Goal: Task Accomplishment & Management: Use online tool/utility

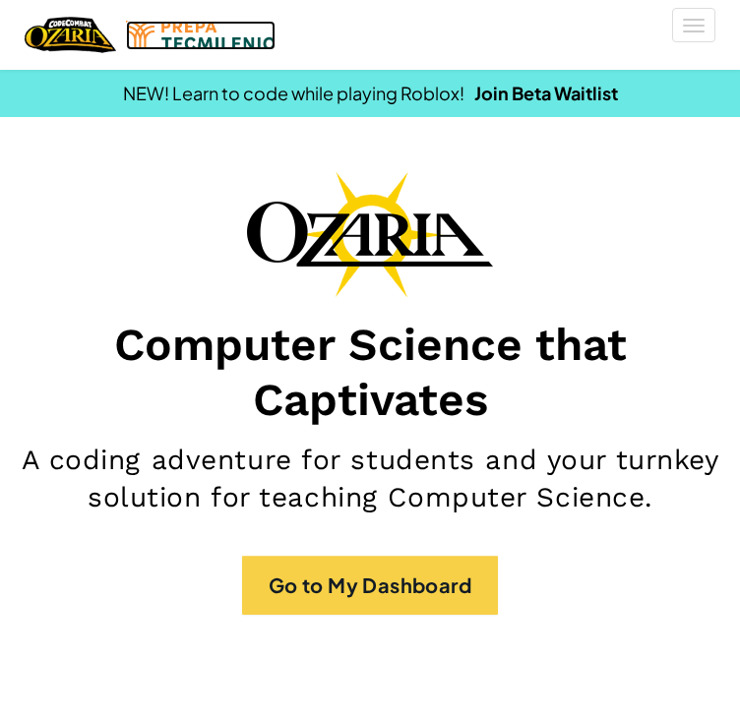
click at [130, 39] on img at bounding box center [201, 36] width 150 height 30
click at [89, 38] on img "Home" at bounding box center [71, 35] width 92 height 40
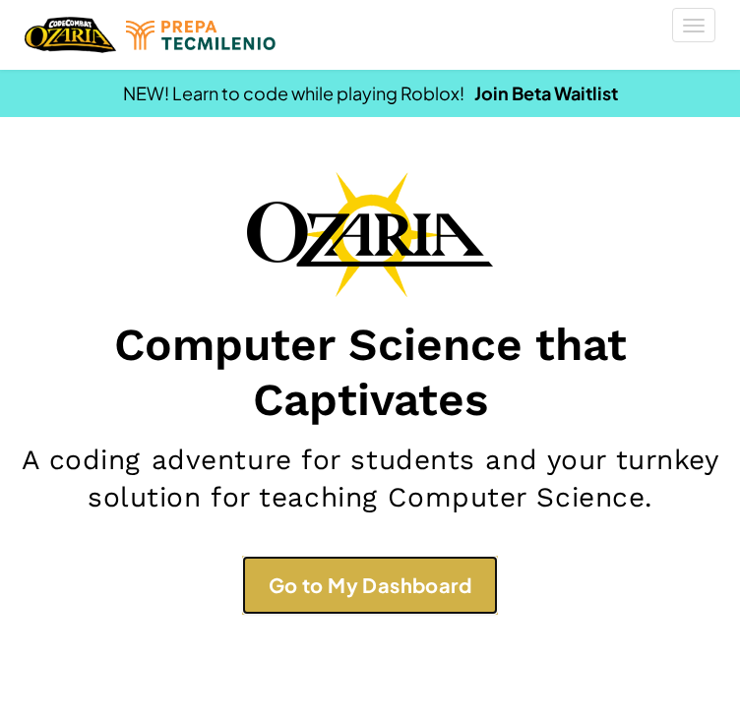
click at [276, 607] on link "Go to My Dashboard" at bounding box center [370, 585] width 256 height 59
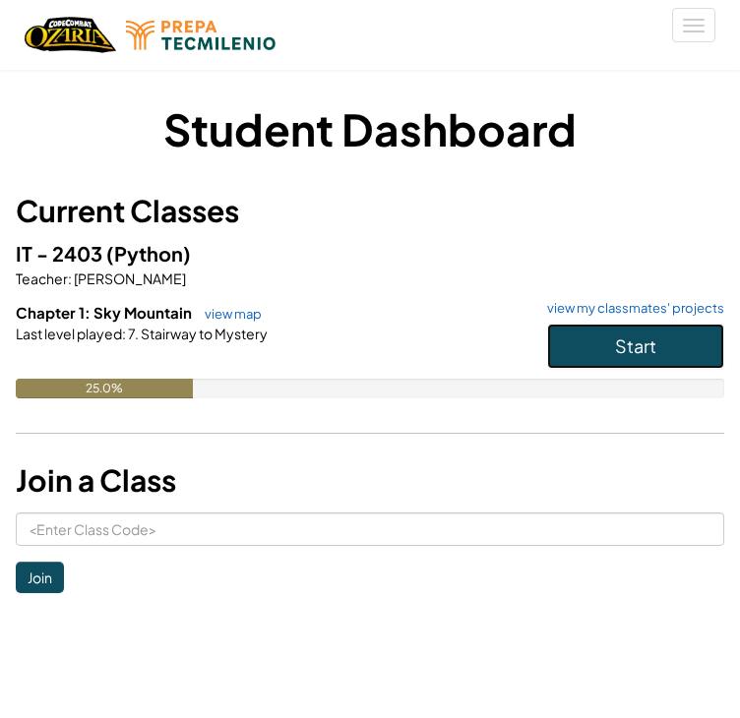
click at [649, 355] on span "Start" at bounding box center [635, 346] width 41 height 23
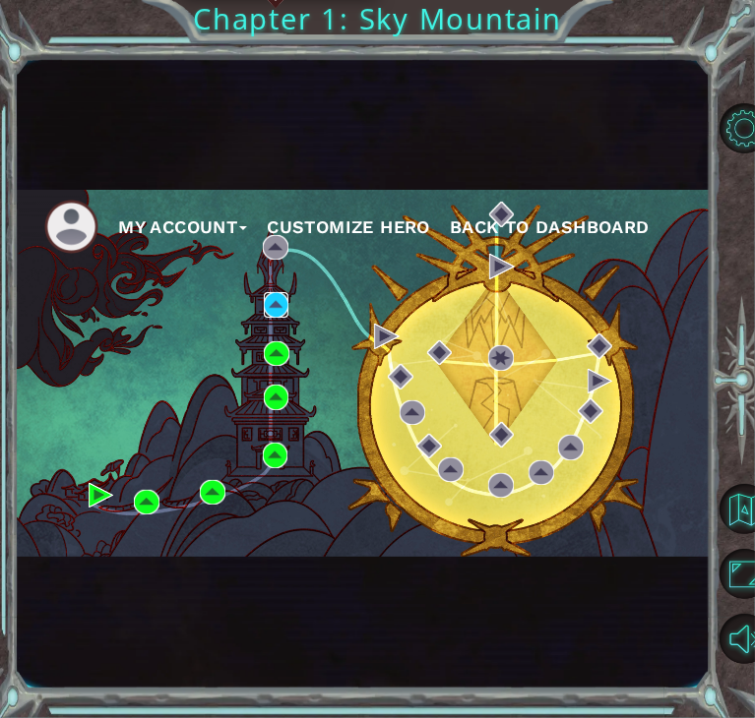
click at [269, 300] on img at bounding box center [277, 305] width 26 height 26
